Goal: Task Accomplishment & Management: Manage account settings

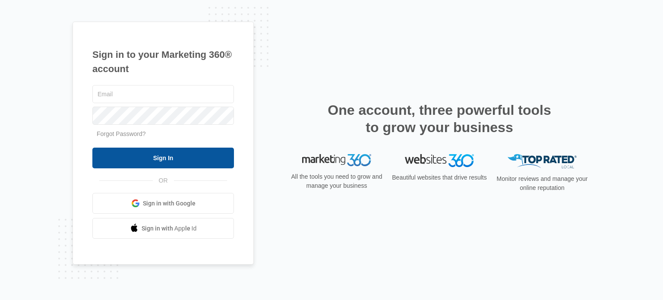
type input "[EMAIL_ADDRESS][DOMAIN_NAME]"
click at [178, 157] on input "Sign In" at bounding box center [162, 158] width 141 height 21
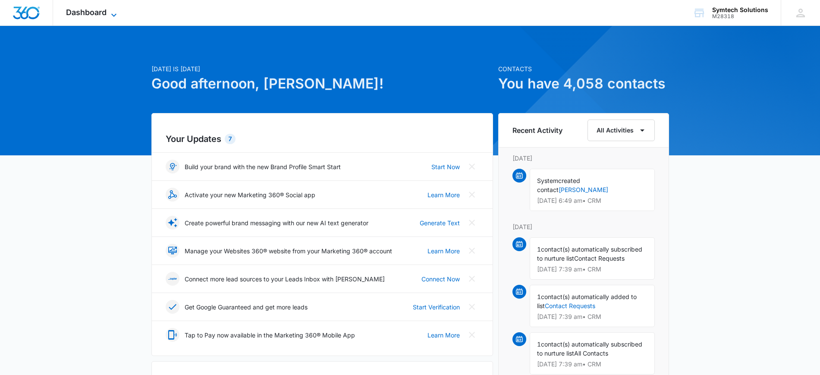
click at [96, 8] on span "Dashboard" at bounding box center [86, 12] width 41 height 9
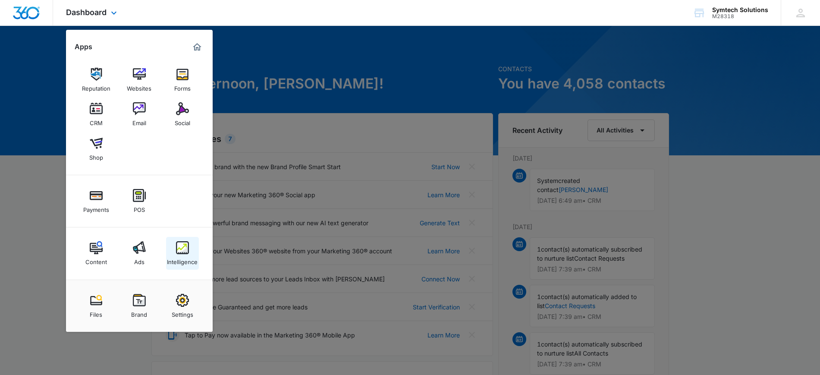
click at [189, 250] on link "Intelligence" at bounding box center [182, 253] width 33 height 33
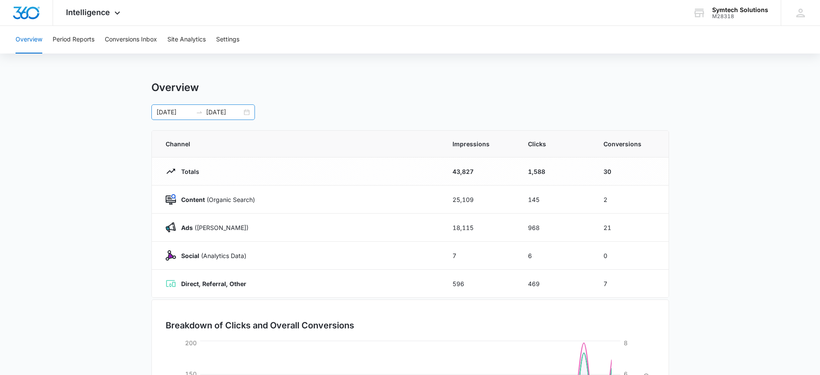
click at [174, 107] on input "06/01/2024" at bounding box center [175, 111] width 36 height 9
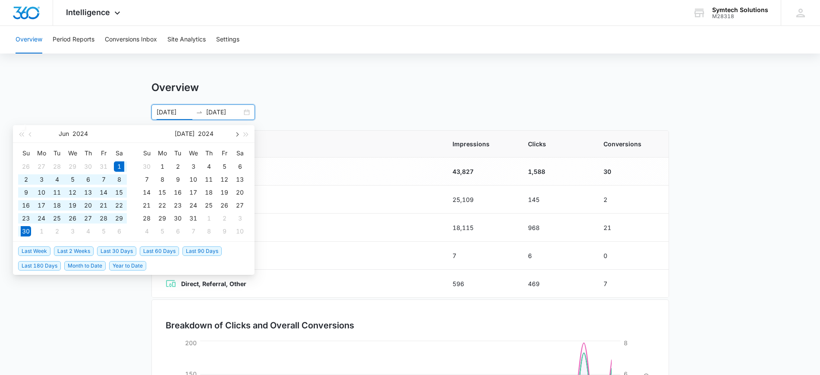
click at [239, 138] on button "button" at bounding box center [236, 133] width 9 height 17
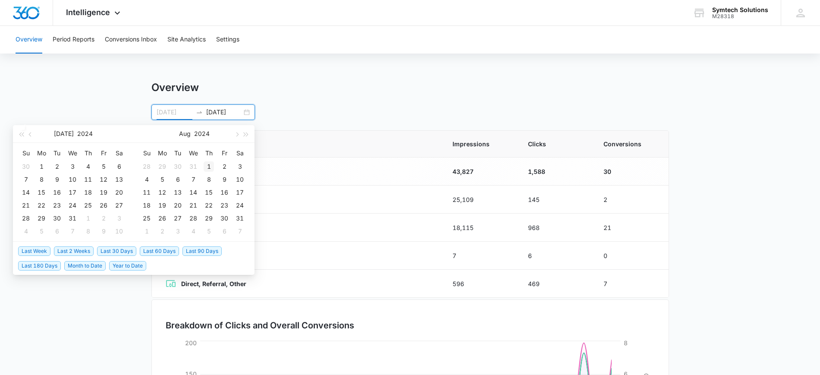
type input "08/01/2024"
click at [208, 166] on div "1" at bounding box center [209, 166] width 10 height 10
click at [235, 131] on button "button" at bounding box center [236, 133] width 9 height 17
type input "08/31/2024"
click at [239, 217] on div "31" at bounding box center [240, 218] width 10 height 10
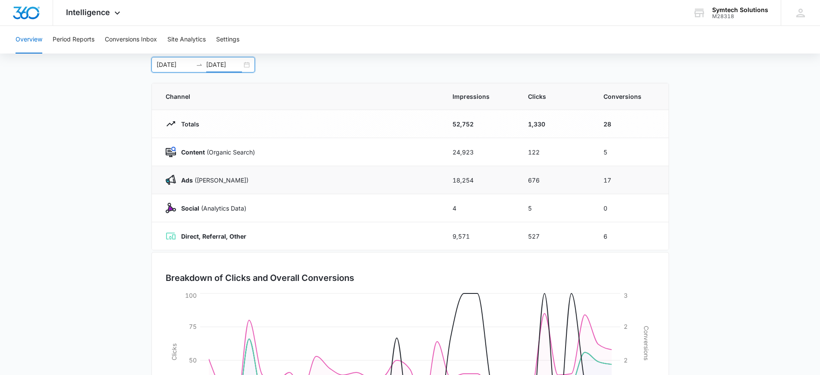
scroll to position [48, 0]
click at [89, 12] on span "Intelligence" at bounding box center [88, 12] width 44 height 9
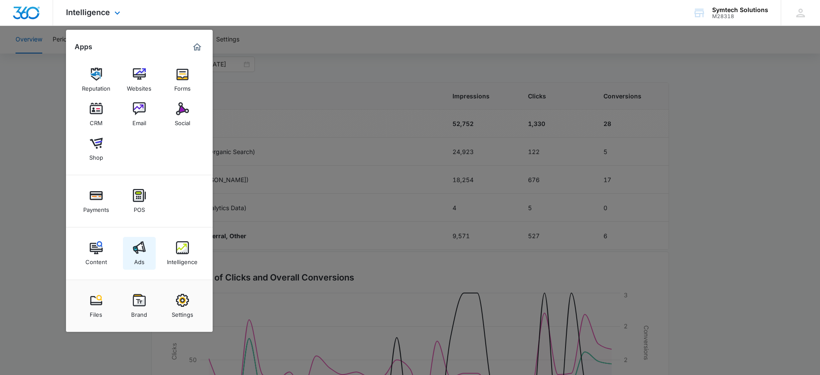
click at [140, 255] on div "Ads" at bounding box center [139, 259] width 10 height 11
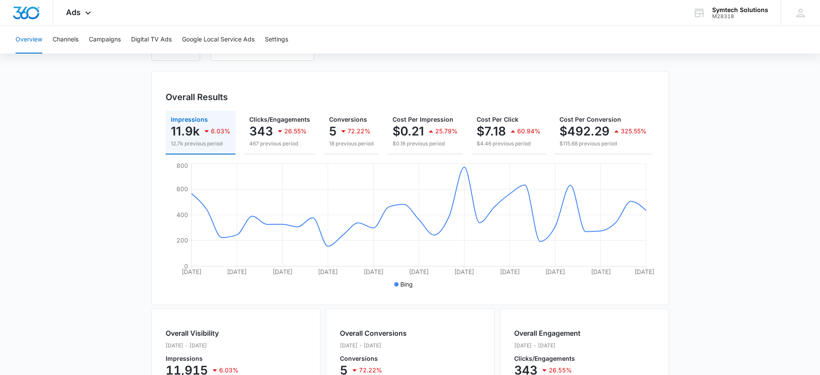
scroll to position [19, 0]
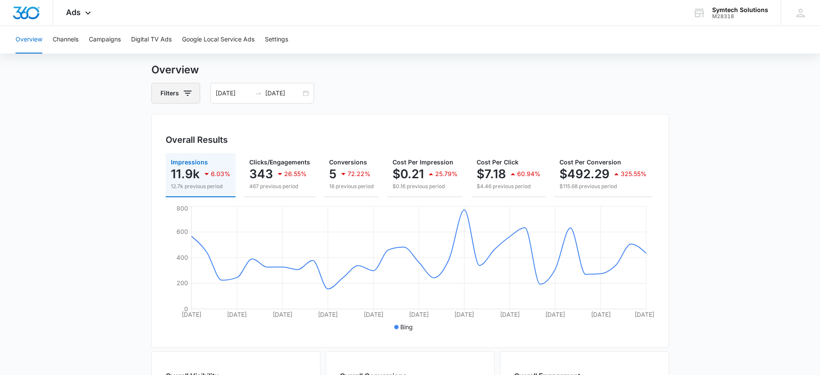
click at [194, 88] on button "Filters" at bounding box center [175, 93] width 49 height 21
click at [203, 125] on icon "Clear" at bounding box center [201, 125] width 6 height 6
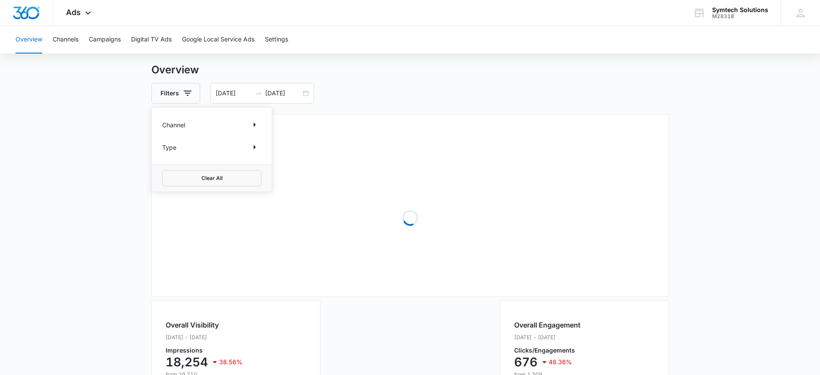
click at [172, 130] on div "Channel" at bounding box center [211, 125] width 99 height 14
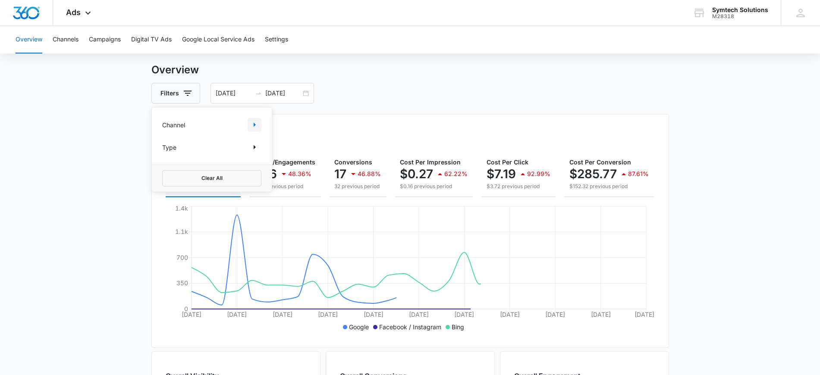
click at [251, 119] on icon "Show Channel filters" at bounding box center [254, 124] width 10 height 10
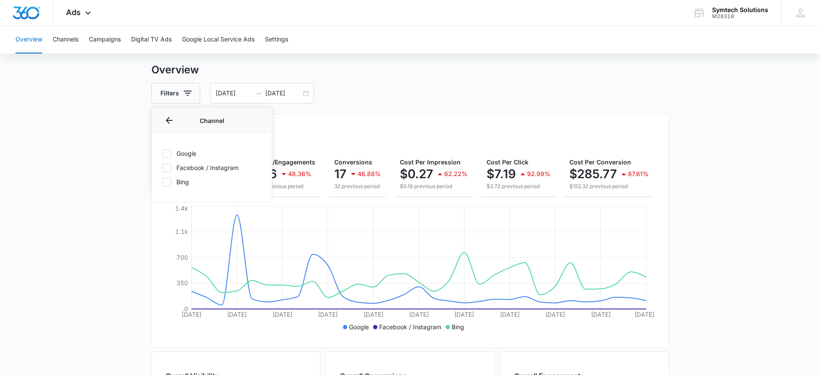
click at [194, 155] on label "Google" at bounding box center [211, 153] width 99 height 9
click at [163, 154] on input "Google" at bounding box center [162, 153] width 0 height 0
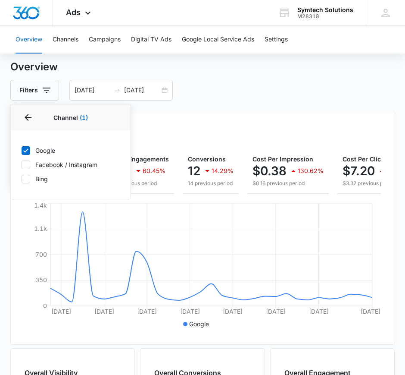
scroll to position [0, 0]
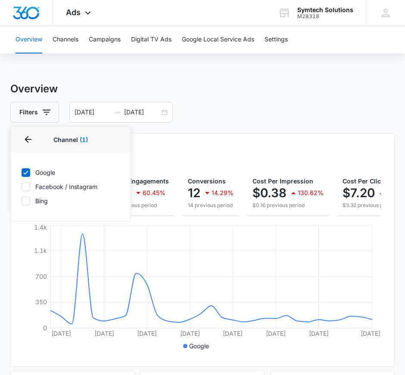
click at [41, 174] on label "Google" at bounding box center [70, 172] width 99 height 9
click at [22, 173] on input "Google" at bounding box center [21, 172] width 0 height 0
checkbox input "false"
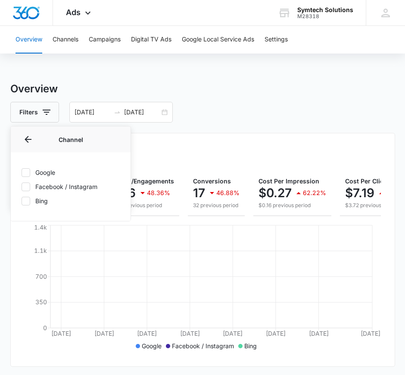
click at [43, 198] on label "Bing" at bounding box center [70, 200] width 99 height 9
click at [22, 201] on input "Bing" at bounding box center [21, 201] width 0 height 0
checkbox input "true"
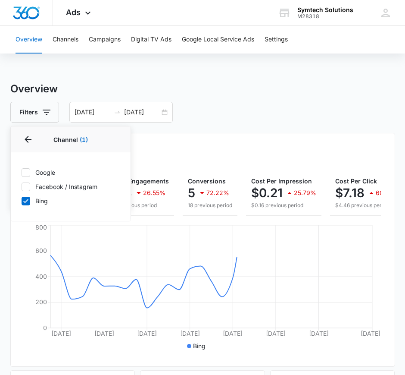
click at [283, 110] on div "Filters Channel 1 Channel (1) Google Facebook / Instagram Bing Type Clear All 0…" at bounding box center [202, 112] width 385 height 21
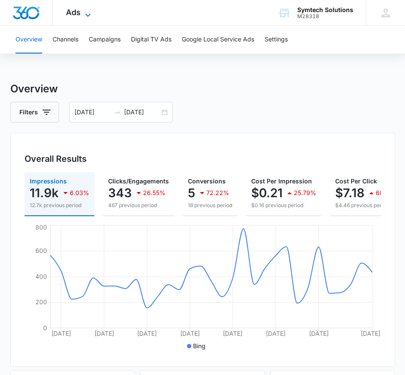
click at [86, 17] on icon at bounding box center [88, 15] width 10 height 10
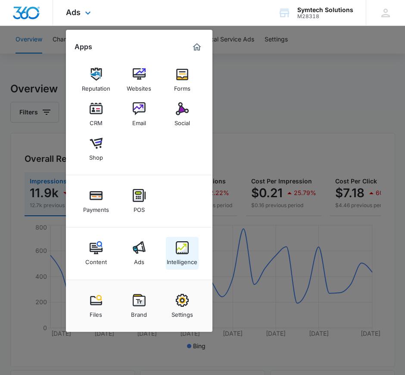
click at [188, 245] on img at bounding box center [182, 247] width 13 height 13
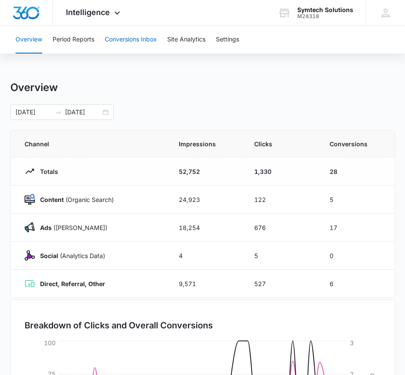
click at [123, 44] on button "Conversions Inbox" at bounding box center [131, 40] width 52 height 28
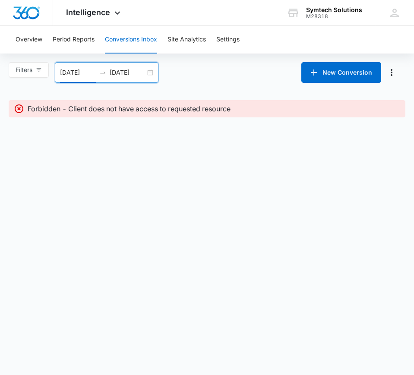
click at [85, 73] on input "08/10/2025" at bounding box center [78, 72] width 36 height 9
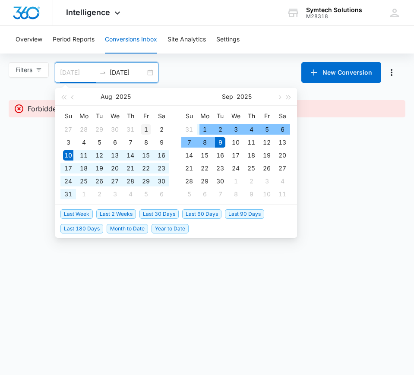
type input "08/01/2025"
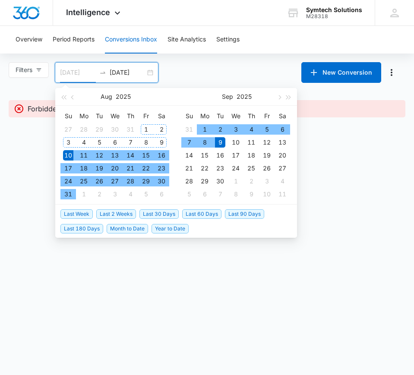
click at [145, 128] on div "1" at bounding box center [146, 129] width 10 height 10
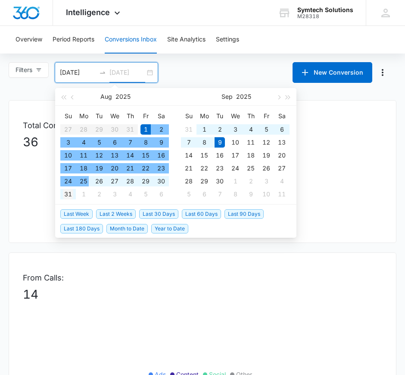
type input "08/31/2025"
click at [65, 197] on div "31" at bounding box center [68, 194] width 10 height 10
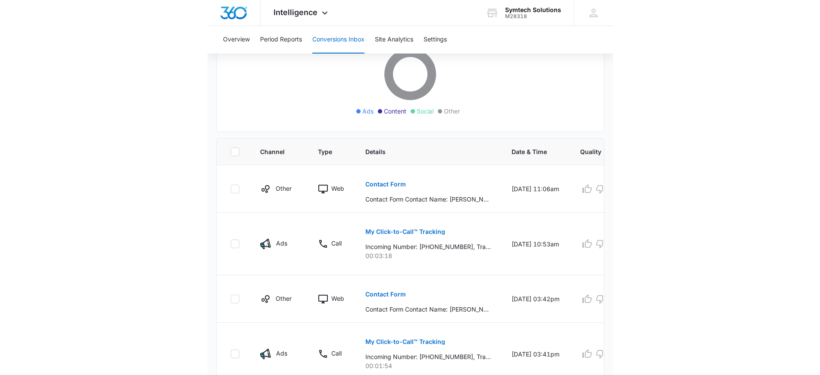
scroll to position [443, 0]
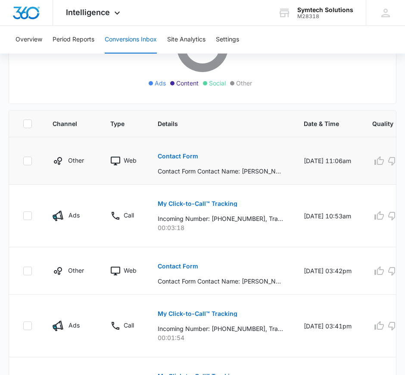
click at [184, 153] on p "Contact Form" at bounding box center [178, 156] width 41 height 6
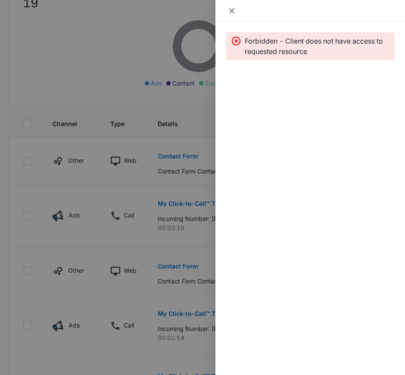
click at [230, 12] on icon "close" at bounding box center [232, 10] width 7 height 7
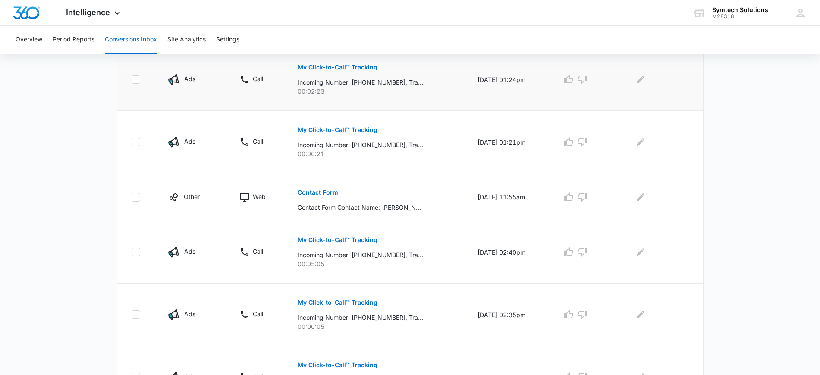
click at [347, 69] on p "My Click-to-Call™ Tracking" at bounding box center [338, 67] width 80 height 6
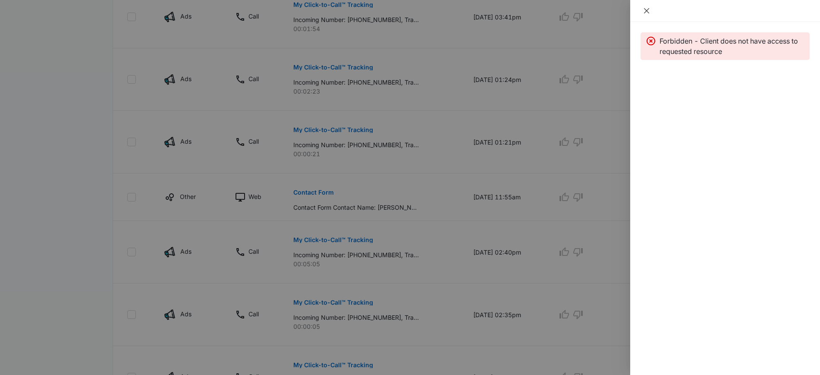
click at [646, 13] on icon "close" at bounding box center [646, 10] width 7 height 7
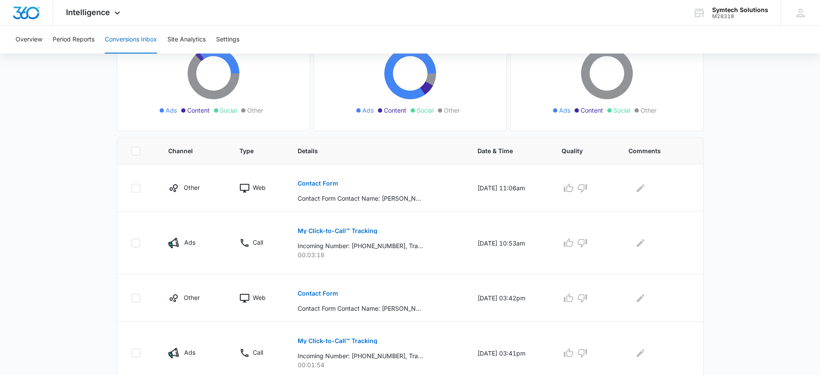
scroll to position [0, 0]
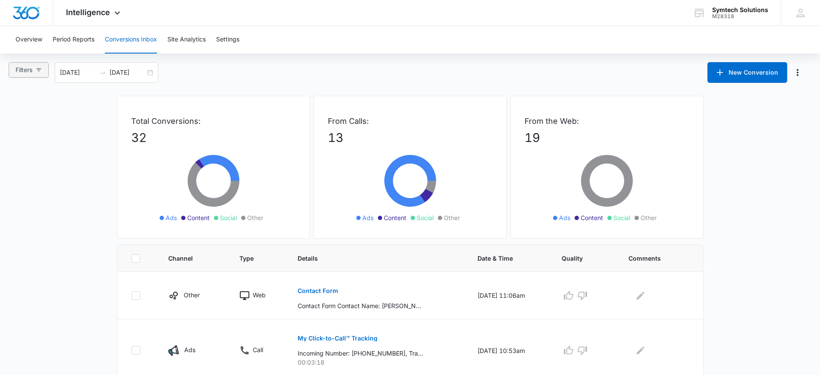
click at [40, 72] on icon "button" at bounding box center [39, 70] width 6 height 6
click at [50, 105] on label "Ads" at bounding box center [37, 111] width 48 height 13
click at [20, 113] on input "Ads" at bounding box center [16, 116] width 7 height 7
radio input "true"
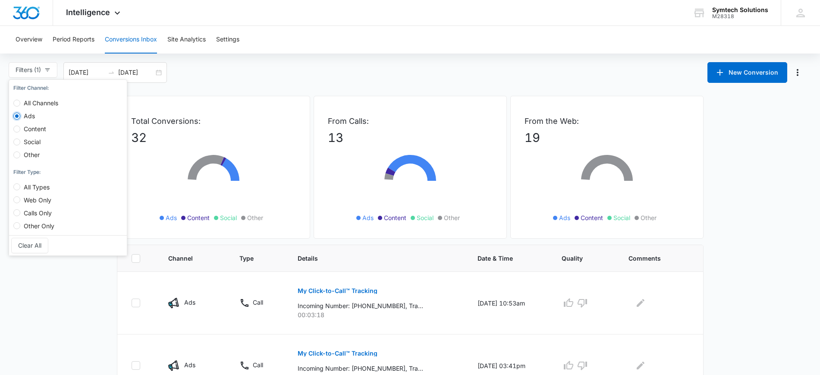
scroll to position [75, 0]
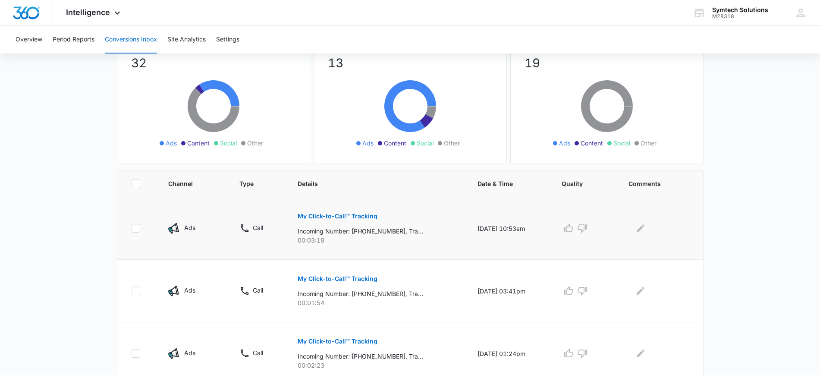
click at [368, 223] on button "My Click-to-Call™ Tracking" at bounding box center [338, 216] width 80 height 21
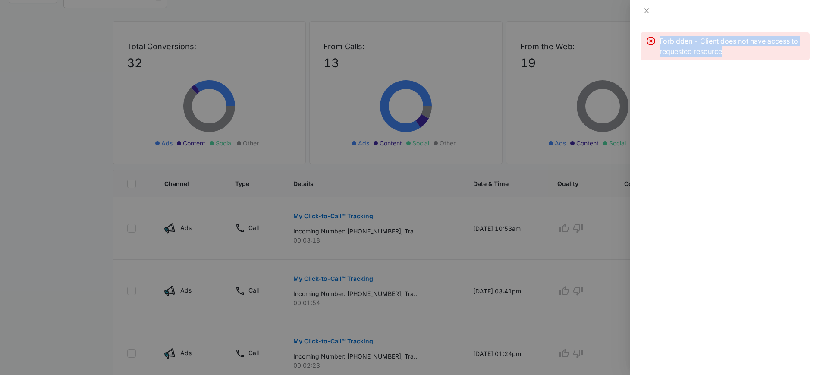
drag, startPoint x: 726, startPoint y: 54, endPoint x: 656, endPoint y: 44, distance: 71.0
click at [656, 44] on div "Forbidden - Client does not have access to requested resource" at bounding box center [725, 46] width 159 height 21
copy p "Forbidden - Client does not have access to requested resource"
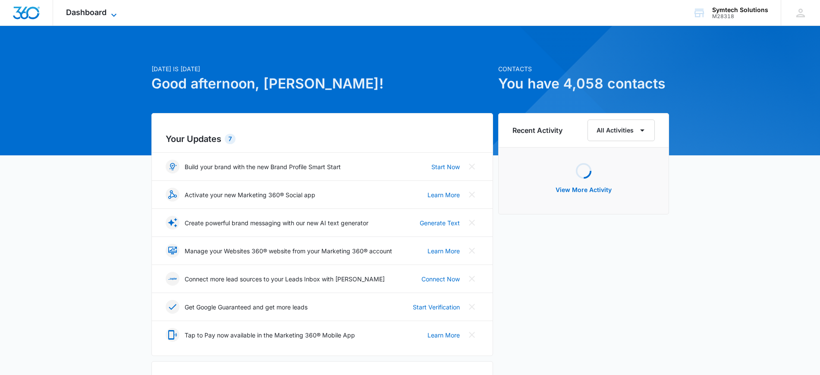
click at [91, 13] on span "Dashboard" at bounding box center [86, 12] width 41 height 9
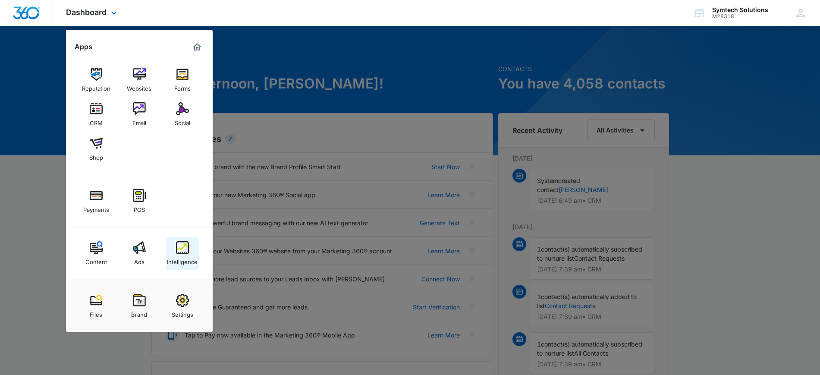
click at [186, 251] on img at bounding box center [182, 247] width 13 height 13
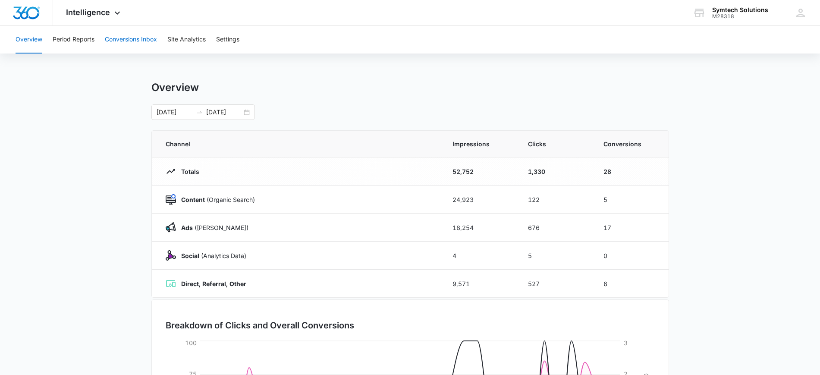
click at [143, 38] on button "Conversions Inbox" at bounding box center [131, 40] width 52 height 28
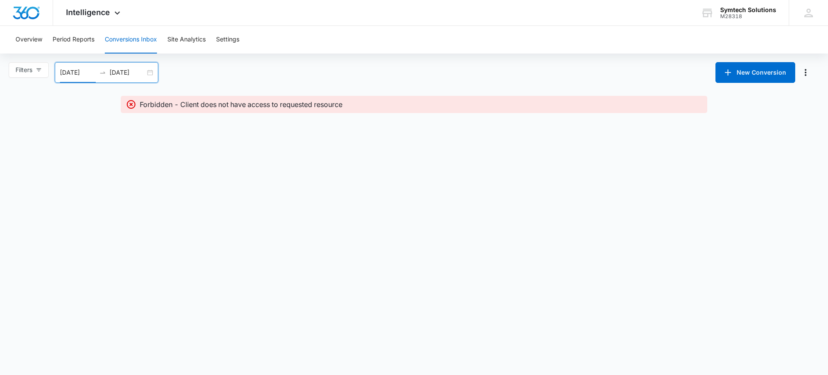
click at [69, 72] on input "08/10/2025" at bounding box center [78, 72] width 36 height 9
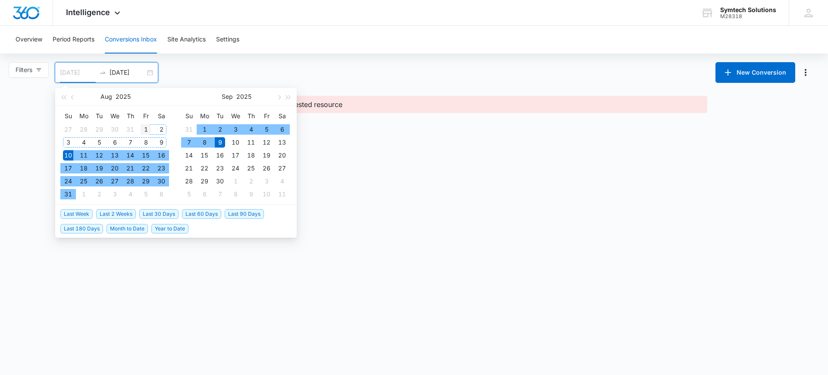
type input "08/01/2025"
click at [145, 129] on div "1" at bounding box center [146, 129] width 10 height 10
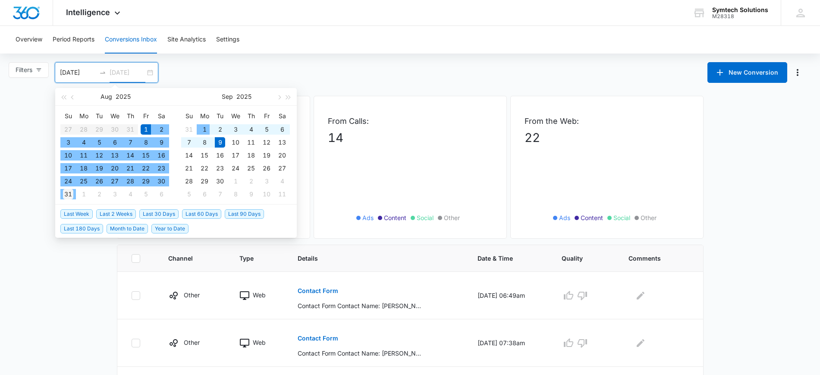
type input "08/31/2025"
click at [70, 193] on div "31" at bounding box center [68, 194] width 10 height 10
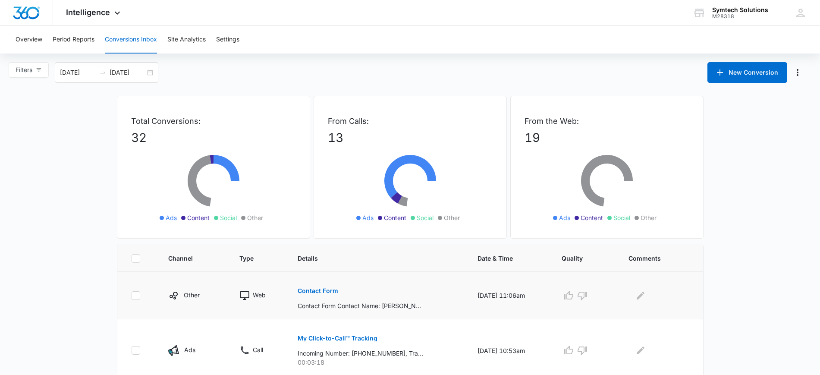
click at [322, 288] on p "Contact Form" at bounding box center [318, 291] width 41 height 6
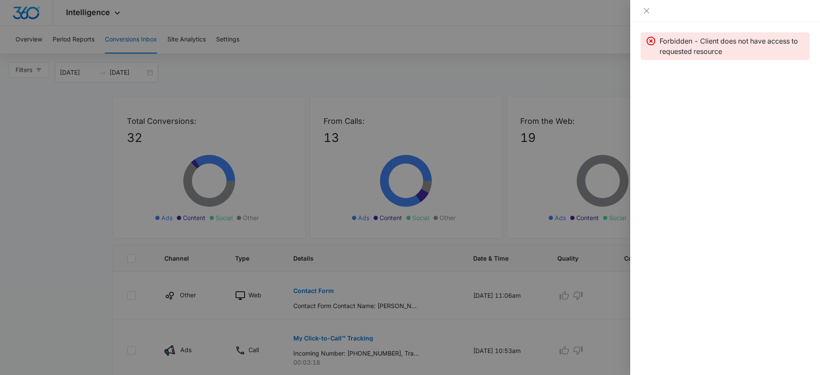
click at [291, 71] on div at bounding box center [410, 187] width 820 height 375
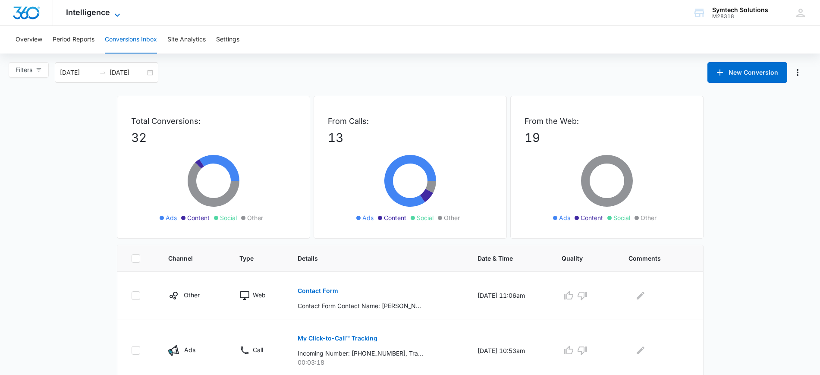
click at [109, 11] on span "Intelligence" at bounding box center [88, 12] width 44 height 9
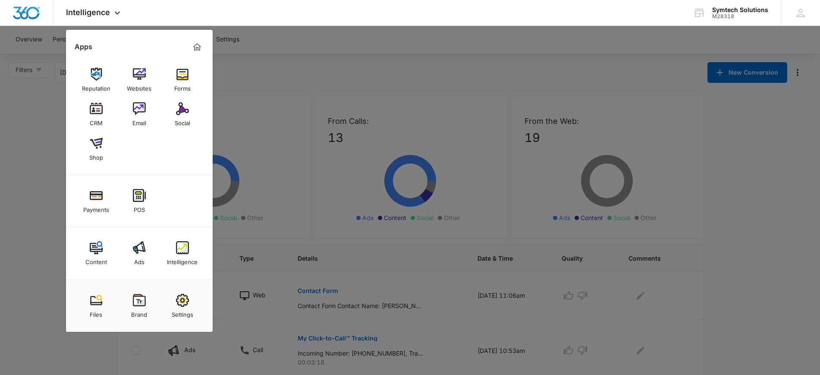
click at [643, 50] on div at bounding box center [410, 187] width 820 height 375
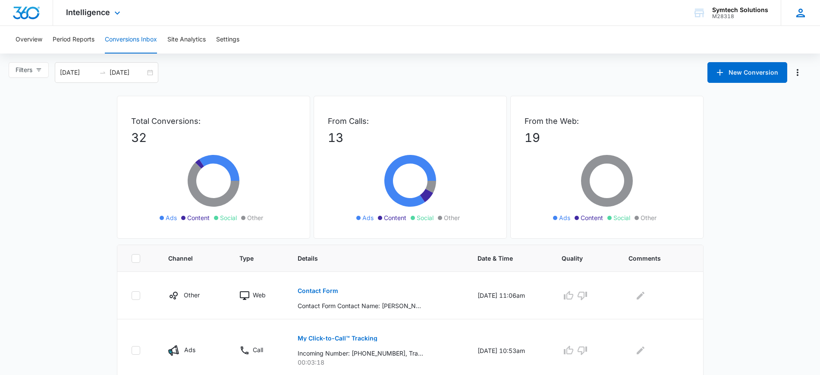
click at [794, 9] on div "ZJ Zach Jakuboski zjakuboski@symtechsolutions.com My Profile Notifications Supp…" at bounding box center [800, 12] width 39 height 25
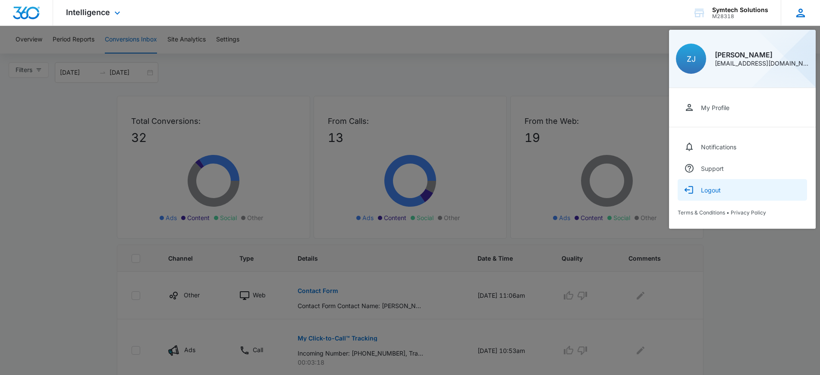
click at [716, 194] on button "Logout" at bounding box center [742, 190] width 129 height 22
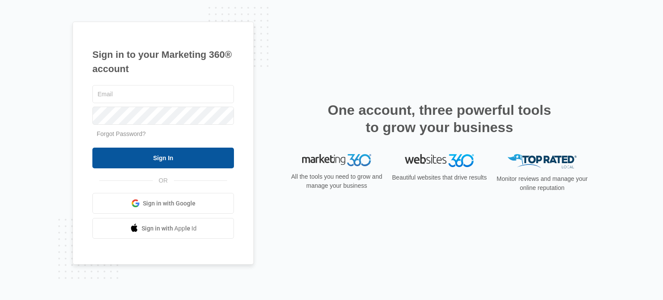
type input "zjakuboski@symtechsolutions.com"
click at [189, 154] on input "Sign In" at bounding box center [162, 158] width 141 height 21
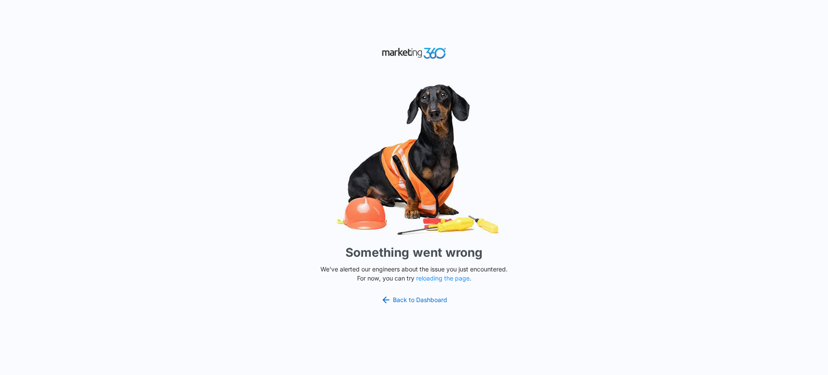
click at [411, 293] on div "Something went wrong We've alerted our engineers about the issue you just encou…" at bounding box center [414, 187] width 828 height 375
click at [411, 299] on link "Back to Dashboard" at bounding box center [414, 300] width 66 height 10
click at [448, 282] on p "We've alerted our engineers about the issue you just encountered. For now, you …" at bounding box center [414, 273] width 194 height 18
click at [456, 279] on button "reloading the page" at bounding box center [442, 278] width 53 height 7
